Goal: Task Accomplishment & Management: Manage account settings

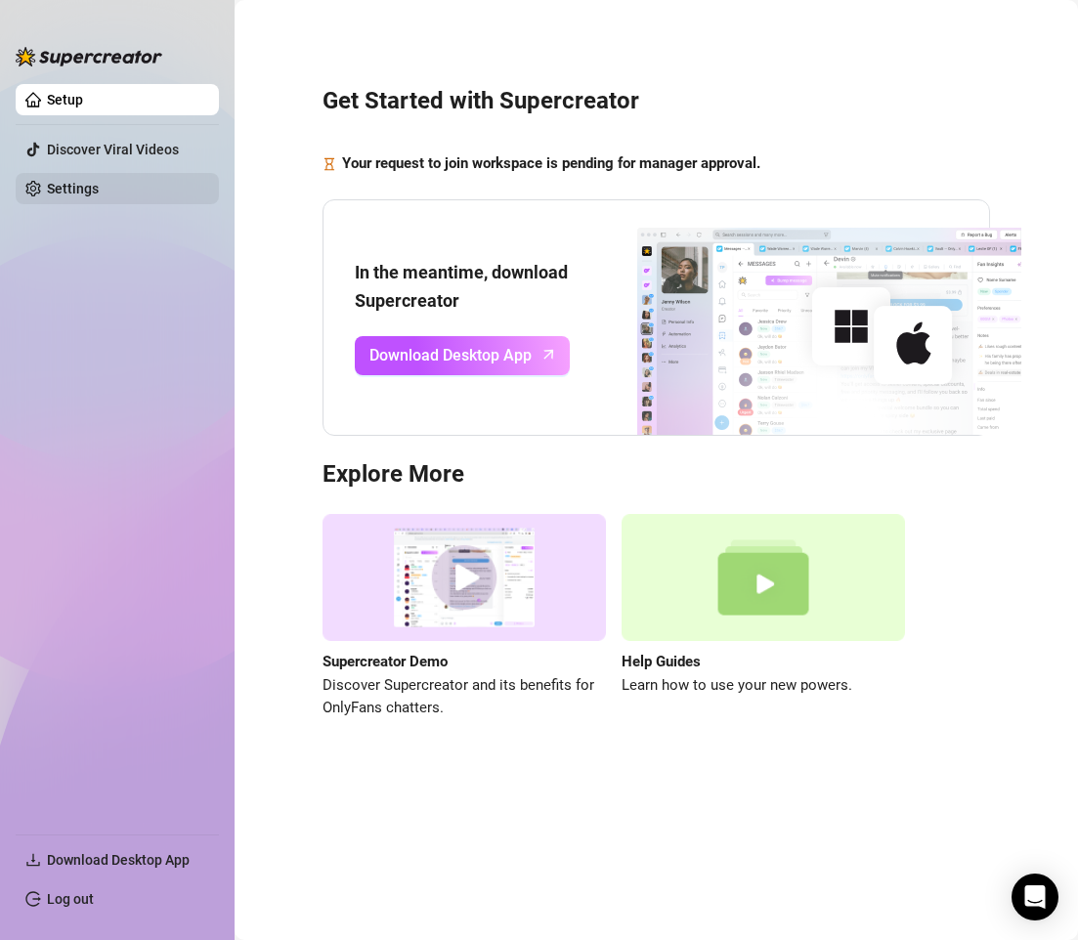
click at [78, 197] on link "Settings" at bounding box center [73, 189] width 52 height 16
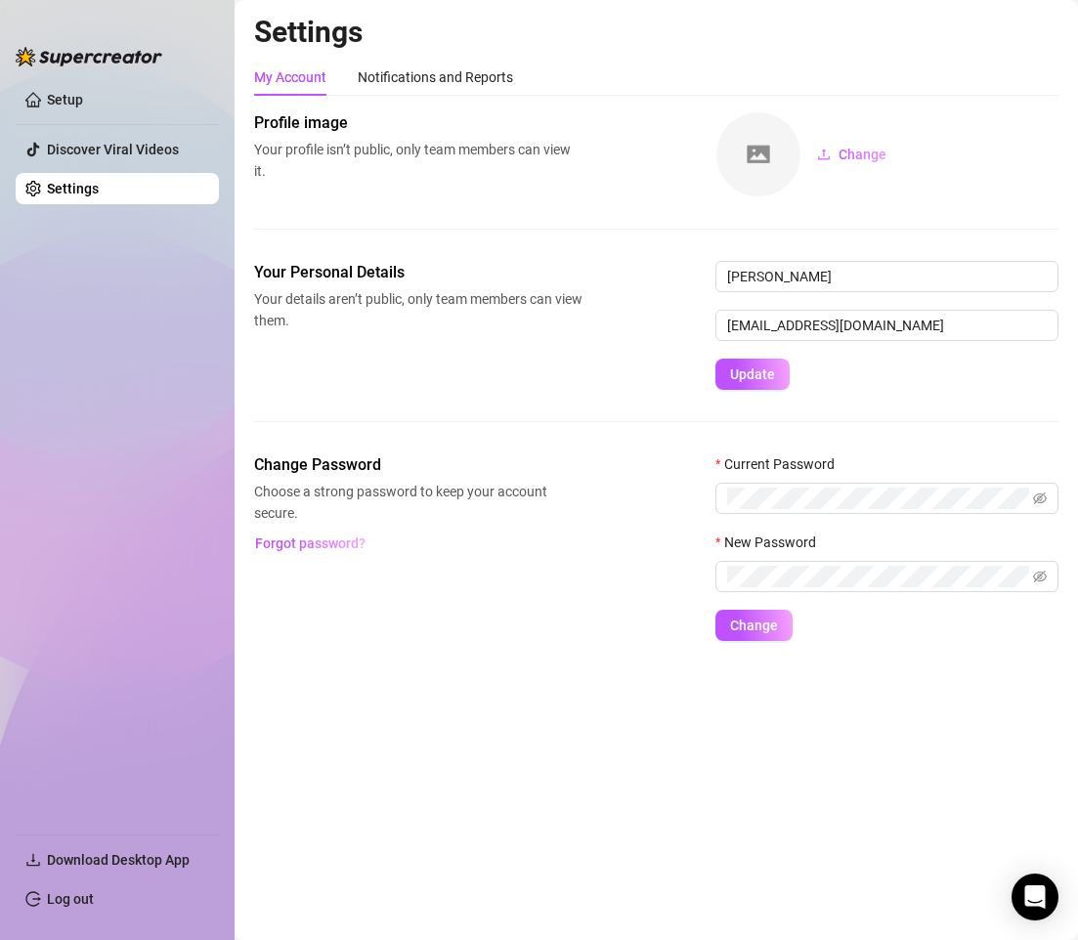
click at [495, 218] on div "Profile image Your profile isn’t public, only team members can view it. Change" at bounding box center [656, 186] width 805 height 150
click at [430, 88] on div "Notifications and Reports" at bounding box center [435, 77] width 155 height 37
